Goal: Navigation & Orientation: Understand site structure

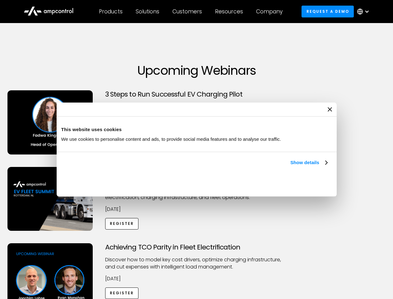
click at [290, 166] on link "Show details" at bounding box center [308, 162] width 37 height 7
click at [0, 0] on div "Necessary cookies help make a website usable by enabling basic functions like p…" at bounding box center [0, 0] width 0 height 0
click at [191, 12] on div "Customers" at bounding box center [187, 11] width 30 height 7
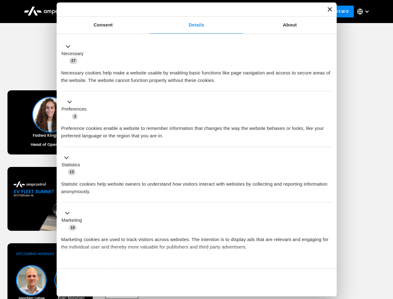
click at [110, 12] on div "Products" at bounding box center [111, 11] width 24 height 7
click at [148, 12] on div "Solutions" at bounding box center [148, 11] width 24 height 7
click at [188, 12] on div "Customers" at bounding box center [187, 11] width 30 height 7
click at [230, 12] on div "Resources" at bounding box center [229, 11] width 28 height 7
click at [271, 12] on div "Company" at bounding box center [269, 11] width 26 height 7
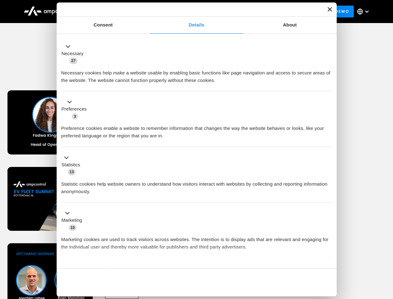
click at [365, 12] on div at bounding box center [366, 11] width 5 height 5
